Goal: Check status: Check status

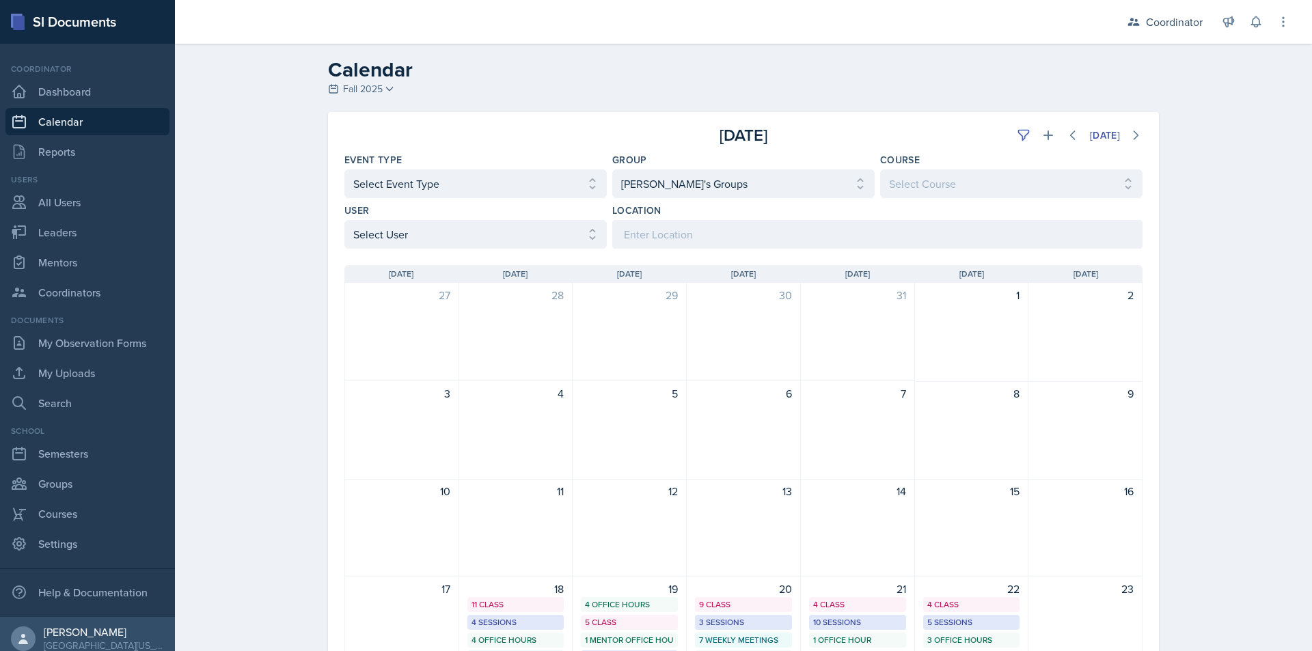
select select "da3bcd0e-cc2a-474d-9f84-bd861d3cc509"
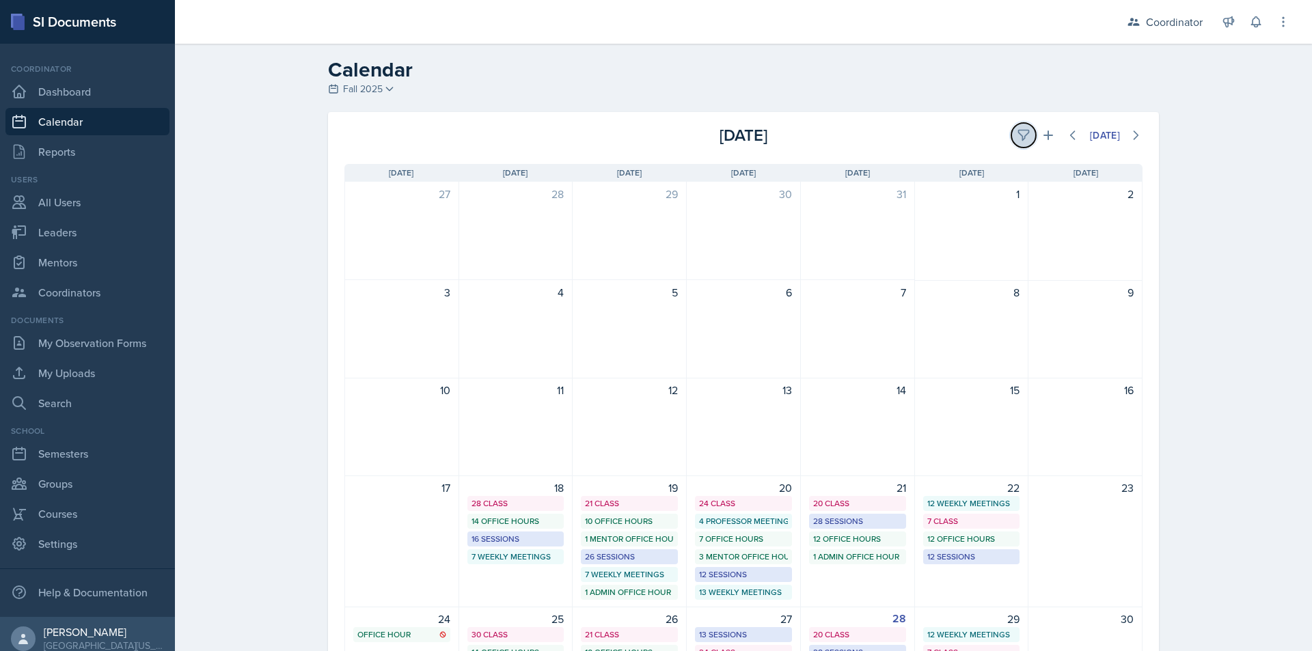
click at [1019, 133] on icon at bounding box center [1024, 136] width 14 height 14
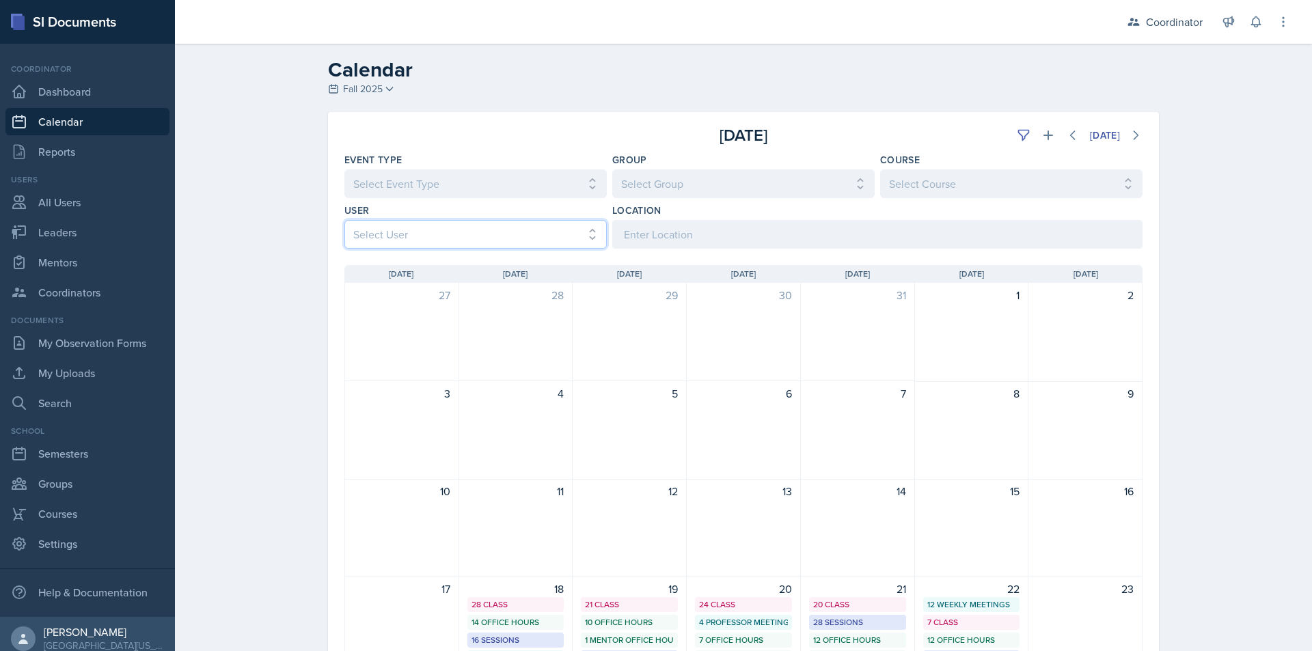
click at [529, 239] on select "Select User All Adam McDougal Aley Perez Anna McGill Bella Clifton Bram O'Neil …" at bounding box center [476, 234] width 262 height 29
select select "a17f9fd9-9411-4780-ab9d-ff5450b3e753"
click at [345, 220] on select "Select User All Adam McDougal Aley Perez Anna McGill Bella Clifton Bram O'Neil …" at bounding box center [476, 234] width 262 height 29
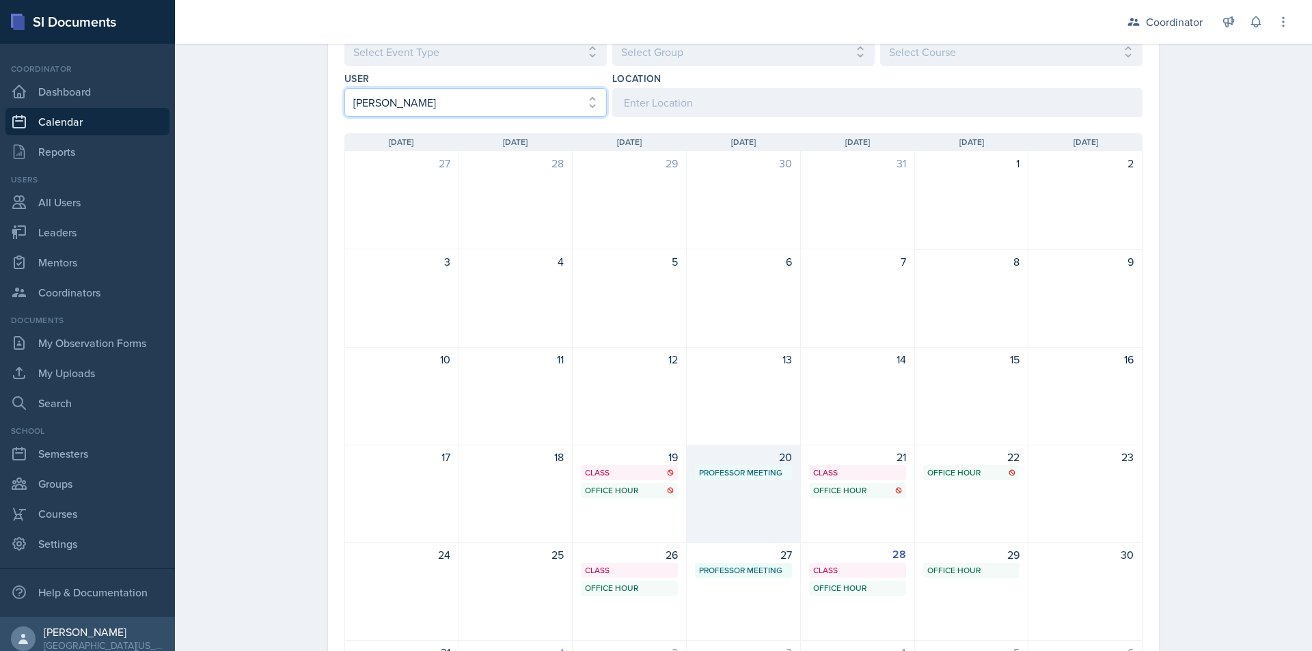
scroll to position [137, 0]
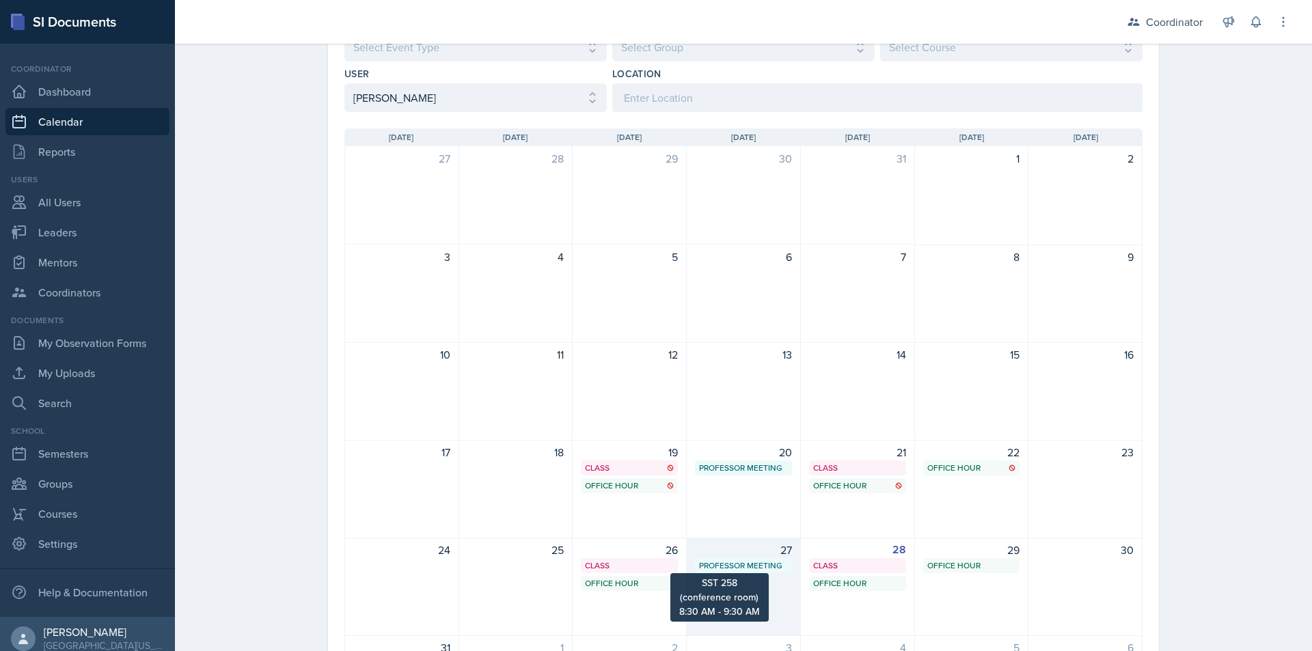
click at [746, 566] on div "Professor Meeting" at bounding box center [743, 566] width 89 height 12
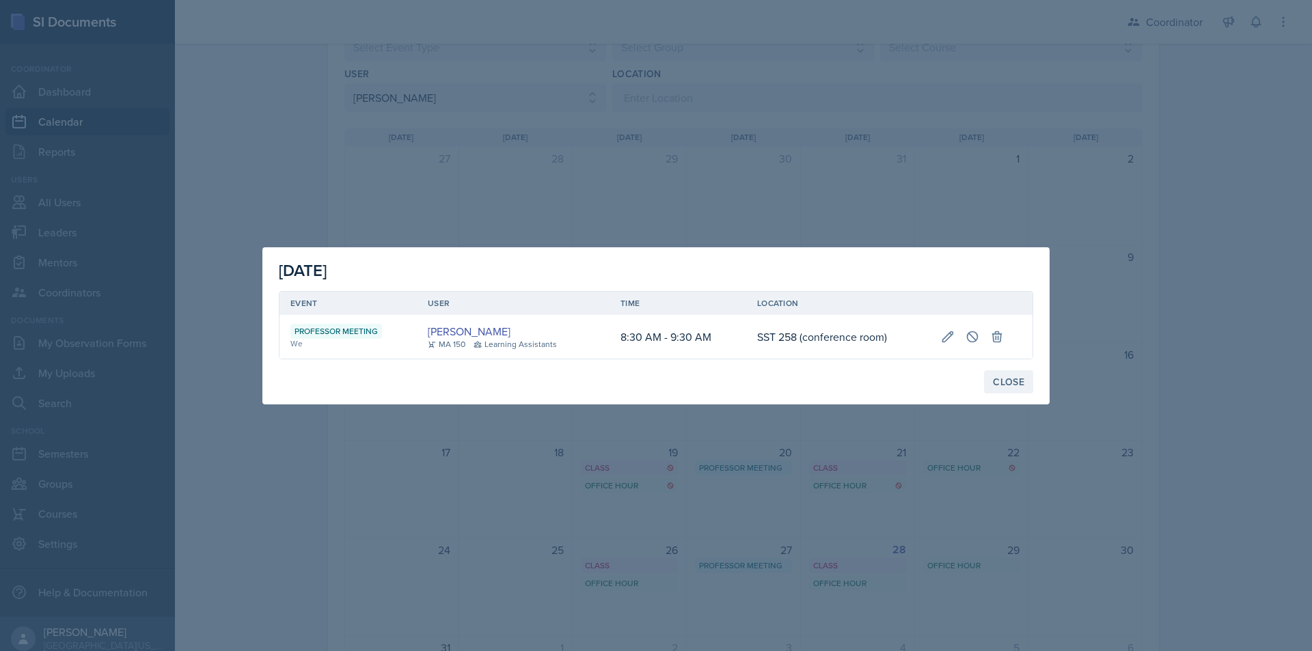
click at [1005, 385] on div "Close" at bounding box center [1008, 382] width 31 height 11
